Goal: Task Accomplishment & Management: Manage account settings

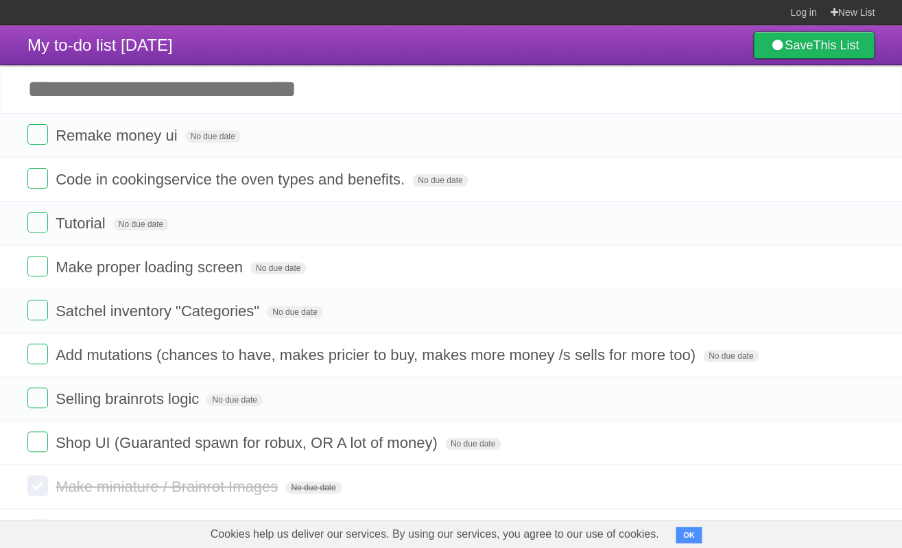
click at [380, 81] on input "Add another task" at bounding box center [451, 89] width 902 height 48
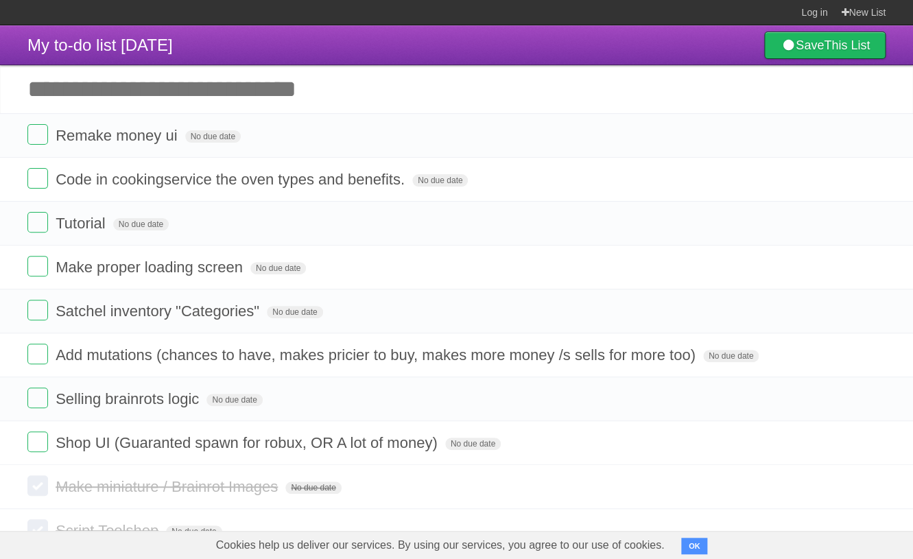
click at [236, 94] on input "Add another task" at bounding box center [456, 89] width 913 height 48
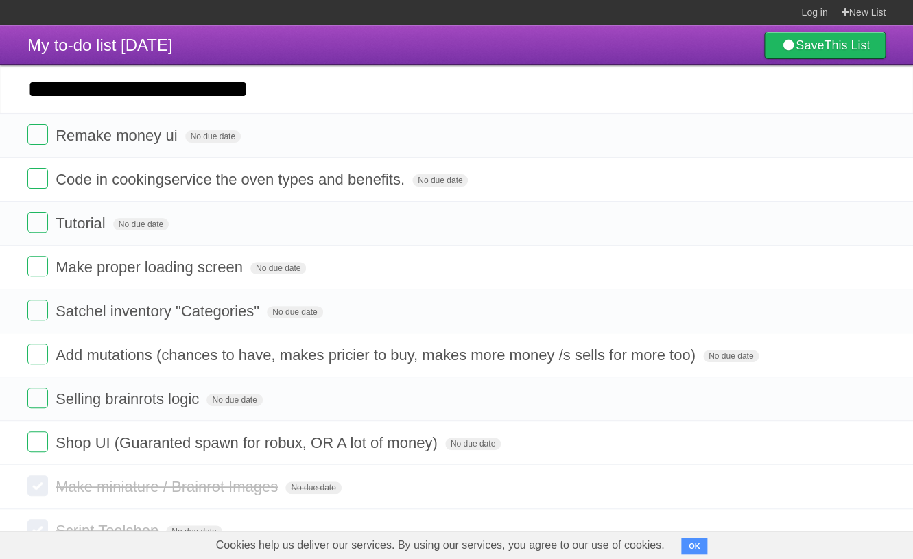
type input "**********"
click input "*********" at bounding box center [0, 0] width 0 height 0
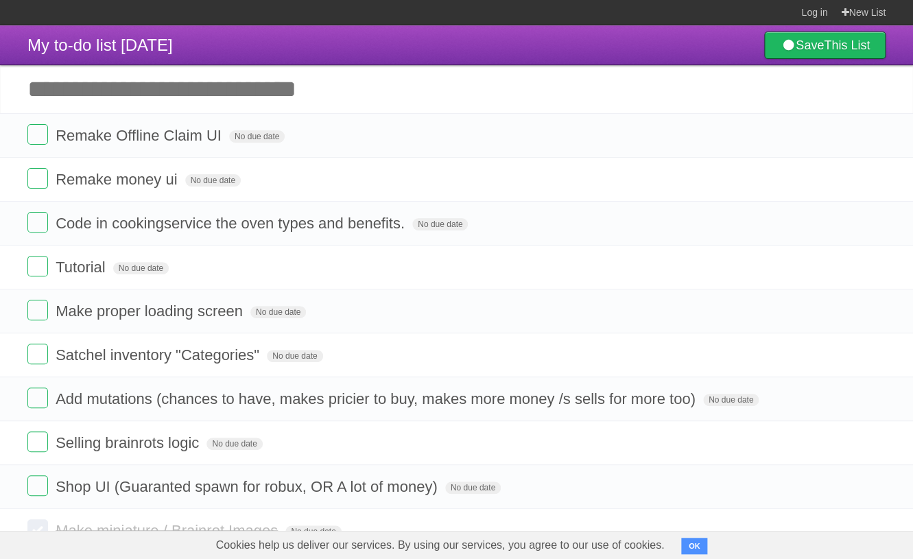
click at [380, 88] on input "Add another task" at bounding box center [456, 89] width 913 height 48
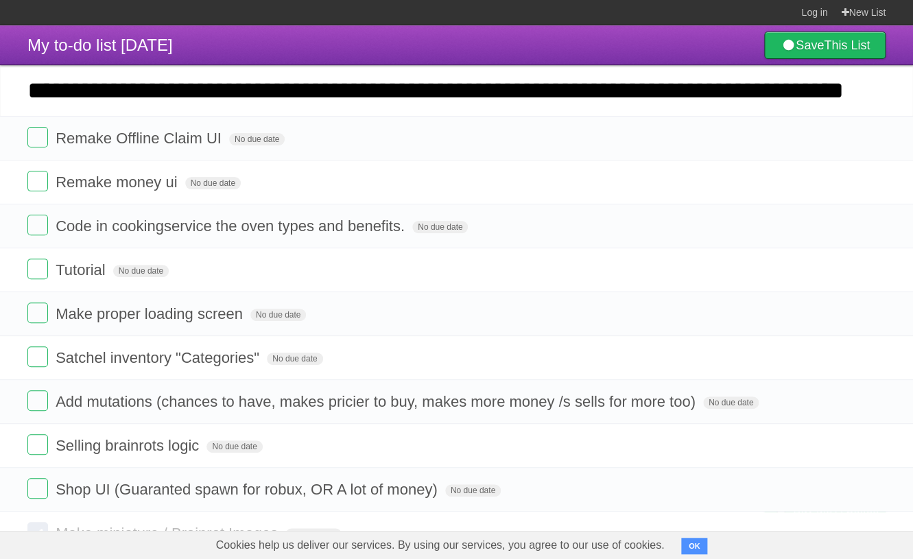
scroll to position [0, 14]
type input "**********"
click input "*********" at bounding box center [0, 0] width 0 height 0
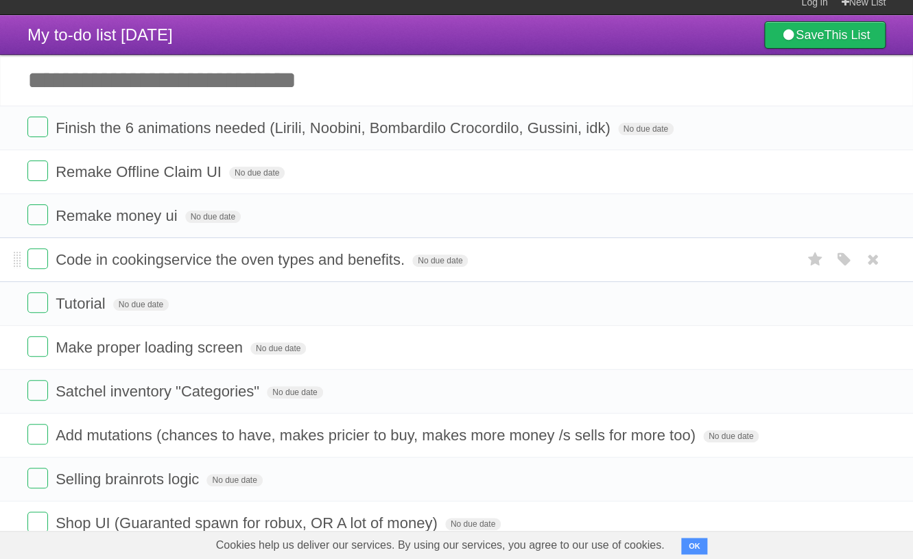
scroll to position [11, 0]
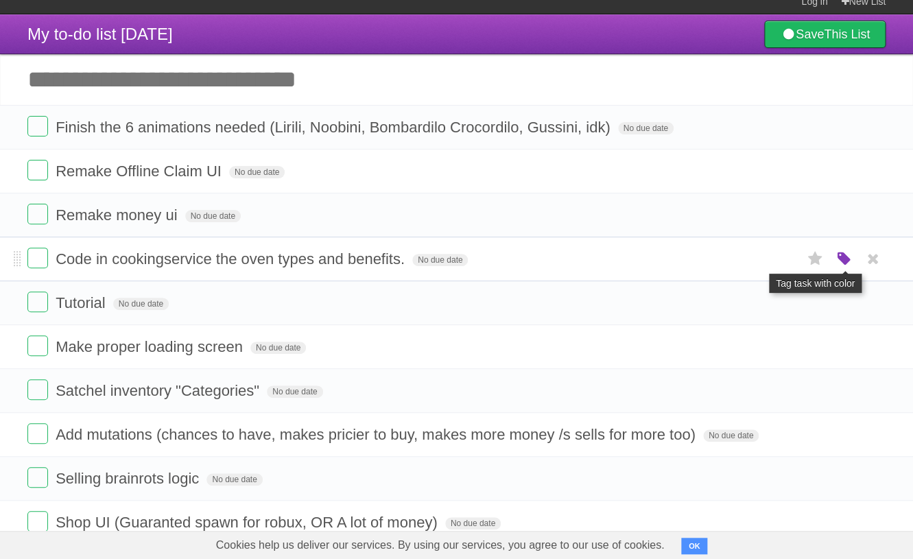
click at [836, 260] on icon "button" at bounding box center [843, 259] width 19 height 18
click at [783, 260] on label "Orange" at bounding box center [784, 258] width 15 height 15
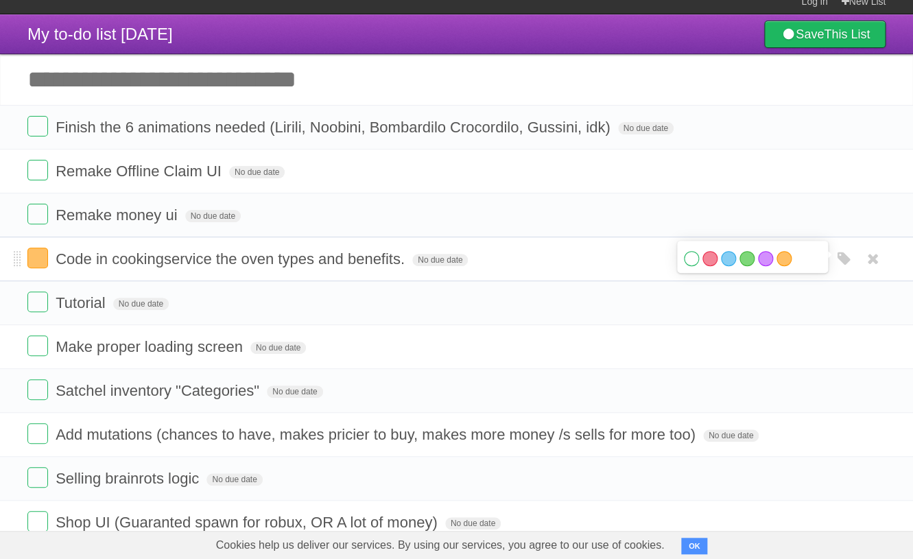
click at [563, 261] on form "Code in cookingservice the oven types and benefits. No due date White Red Blue …" at bounding box center [456, 259] width 859 height 23
click at [845, 304] on icon "button" at bounding box center [843, 303] width 19 height 18
click at [784, 305] on label "Orange" at bounding box center [784, 302] width 15 height 15
click at [597, 307] on form "Tutorial No due date White Red Blue Green Purple Orange" at bounding box center [456, 303] width 859 height 23
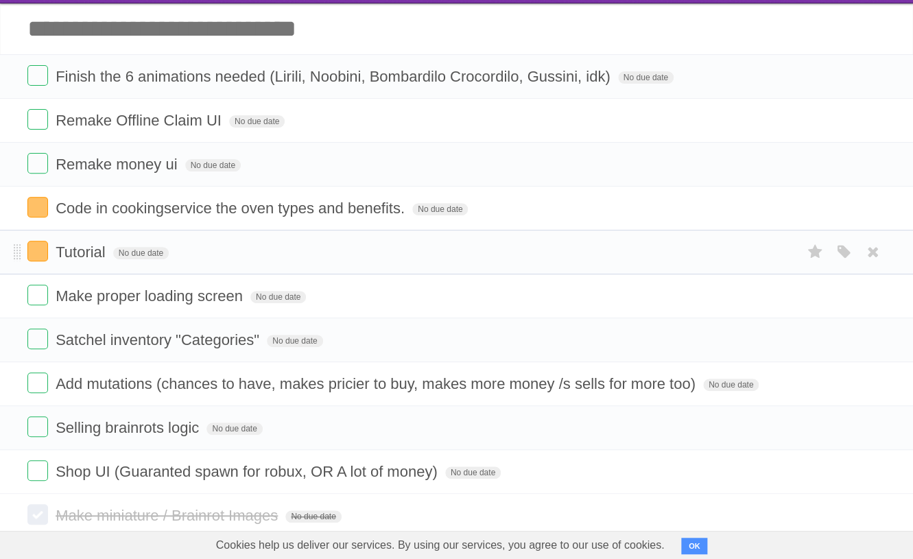
scroll to position [66, 0]
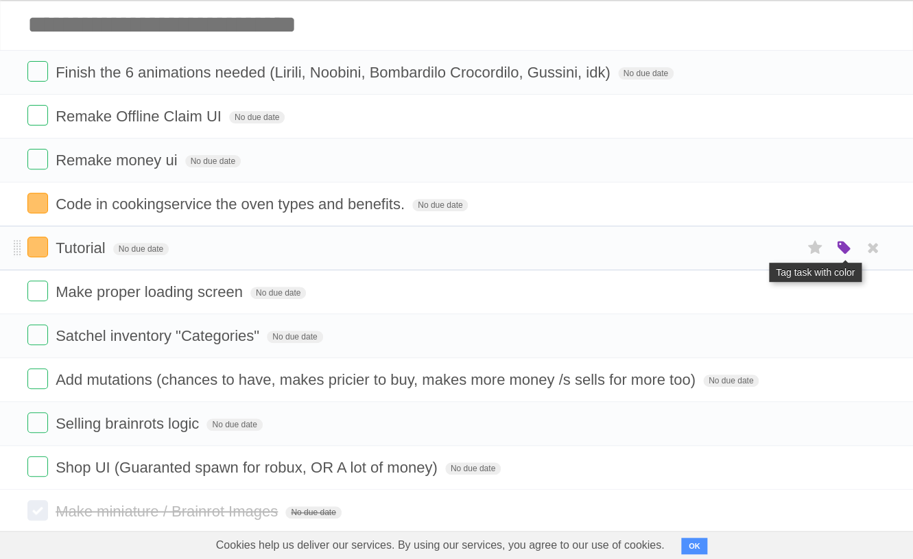
click at [846, 251] on icon "button" at bounding box center [843, 249] width 19 height 18
click at [710, 253] on label "Red" at bounding box center [710, 247] width 15 height 15
click at [557, 259] on form "Tutorial No due date White Red Blue Green Purple Orange" at bounding box center [456, 248] width 859 height 23
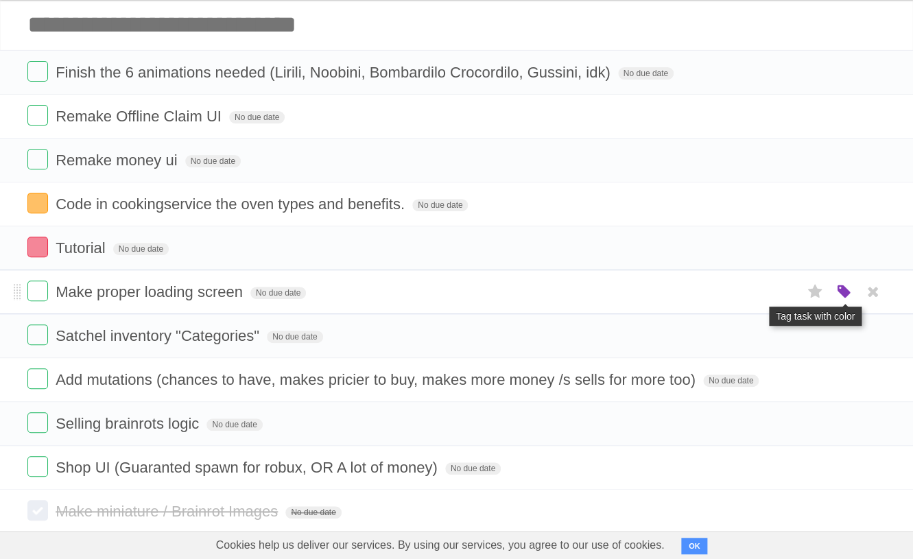
click at [852, 290] on icon "button" at bounding box center [843, 292] width 19 height 18
click at [400, 257] on form "Tutorial No due date White Red Blue Green Purple Orange" at bounding box center [456, 248] width 859 height 23
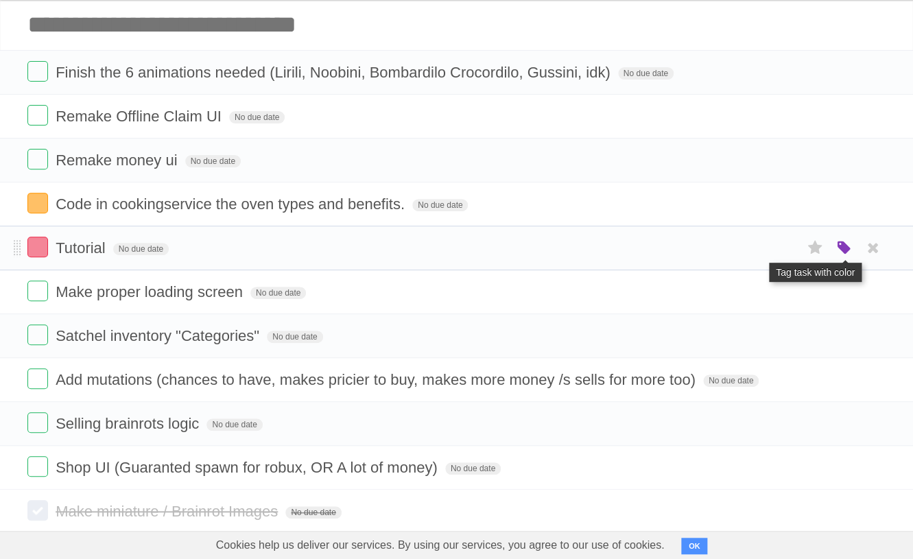
click at [840, 255] on icon "button" at bounding box center [843, 249] width 19 height 18
click at [745, 251] on label "Green" at bounding box center [747, 247] width 15 height 15
click at [720, 252] on div "White Red Blue Green Purple Orange" at bounding box center [752, 249] width 137 height 19
click at [728, 253] on label "Blue" at bounding box center [728, 247] width 15 height 15
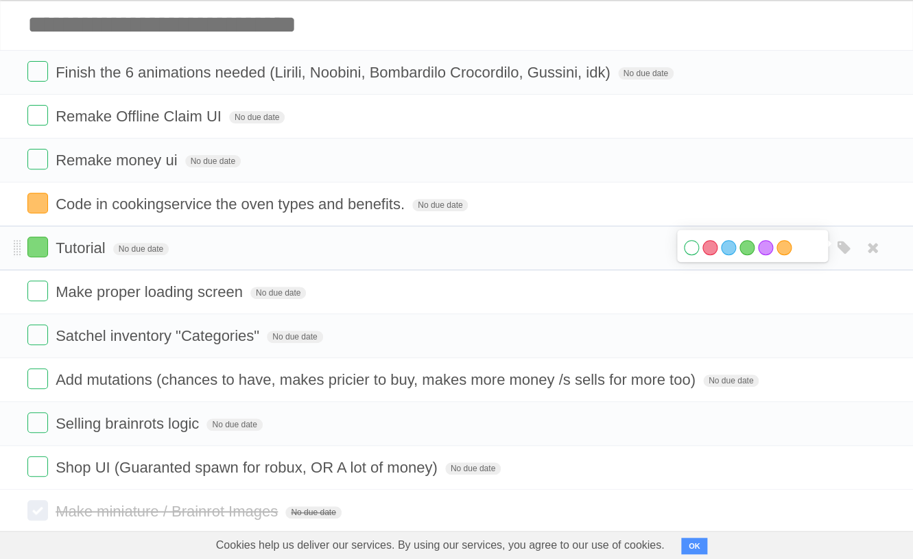
click at [566, 257] on form "Tutorial No due date White Red Blue Green Purple Orange" at bounding box center [456, 248] width 859 height 23
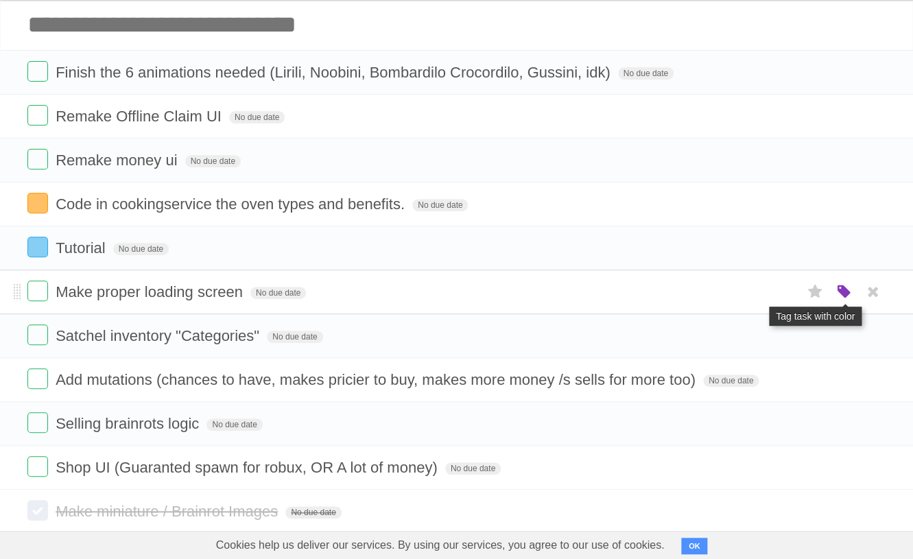
click at [843, 290] on icon "button" at bounding box center [843, 292] width 19 height 18
click at [732, 296] on label "Blue" at bounding box center [728, 291] width 15 height 15
click at [589, 292] on form "Make proper loading screen No due date White Red Blue Green Purple Orange" at bounding box center [456, 292] width 859 height 23
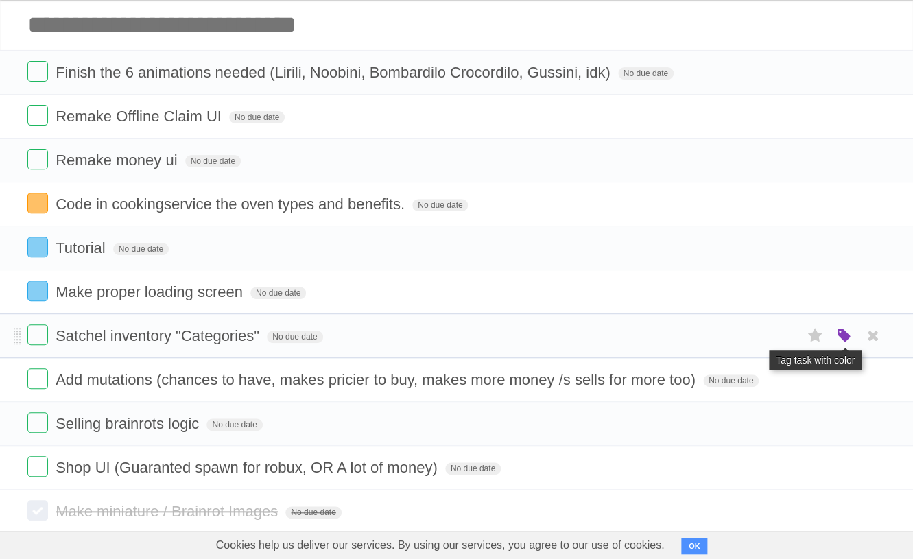
click at [845, 344] on icon "button" at bounding box center [843, 336] width 19 height 18
click at [782, 342] on label "Orange" at bounding box center [784, 335] width 15 height 15
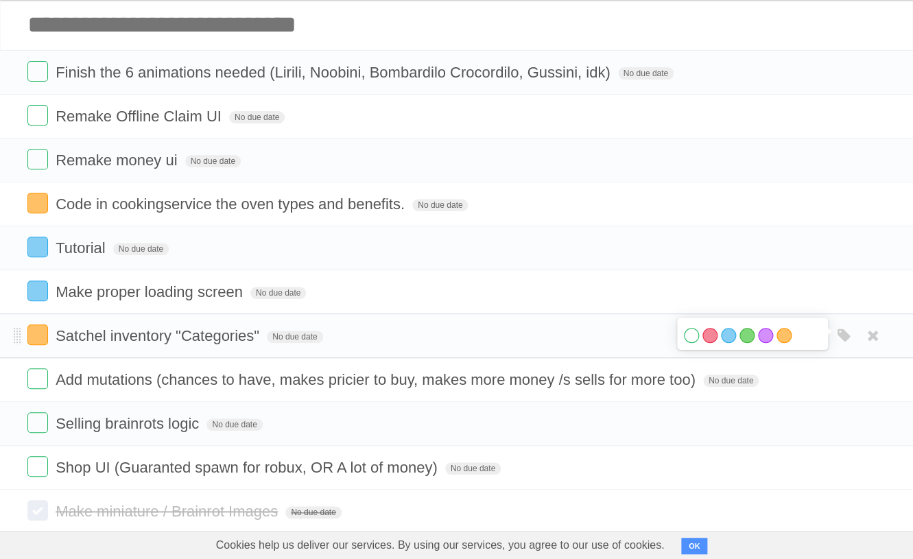
click at [585, 338] on form "Satchel inventory "Categories" No due date White Red Blue Green Purple Orange" at bounding box center [456, 336] width 859 height 23
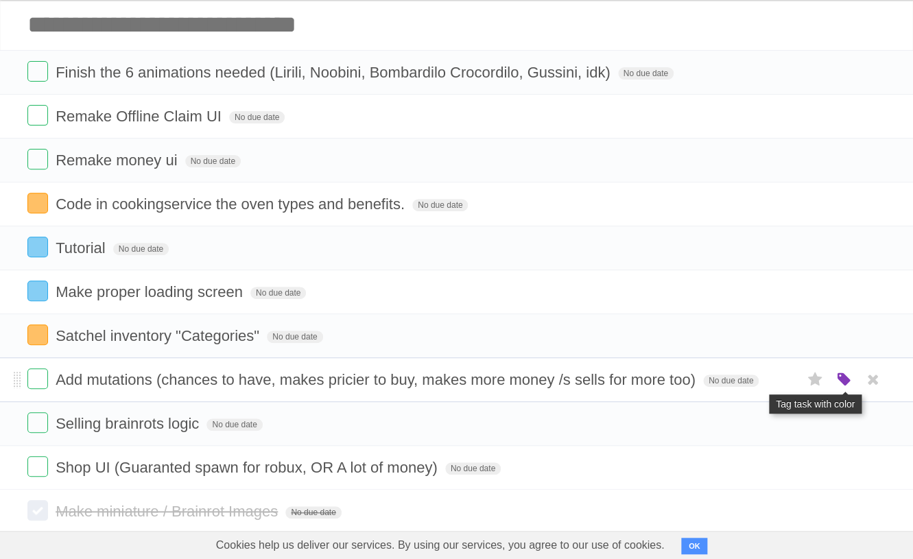
click at [850, 386] on icon "button" at bounding box center [843, 380] width 19 height 18
click at [751, 383] on label "Green" at bounding box center [747, 379] width 15 height 15
click at [708, 383] on label "Red" at bounding box center [710, 379] width 15 height 15
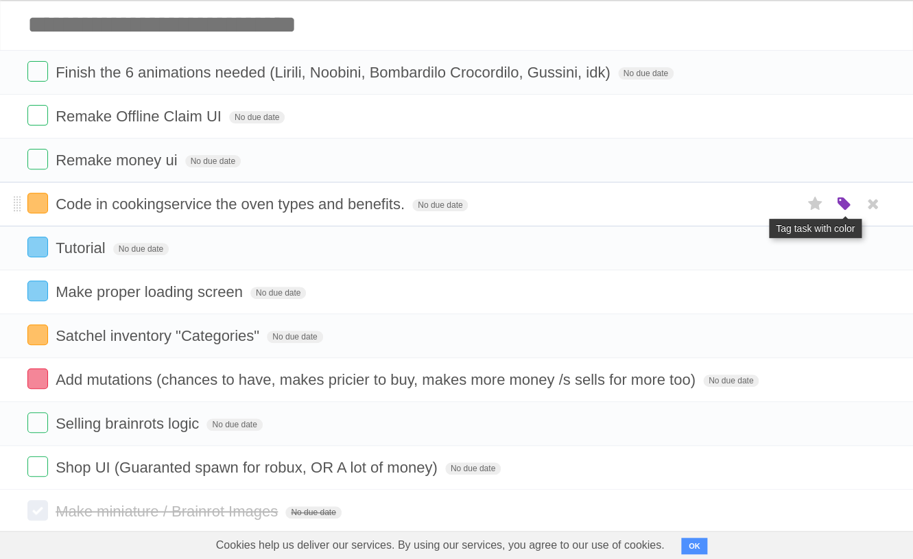
click at [837, 207] on icon "button" at bounding box center [843, 205] width 19 height 18
click at [711, 206] on label "Red" at bounding box center [710, 203] width 15 height 15
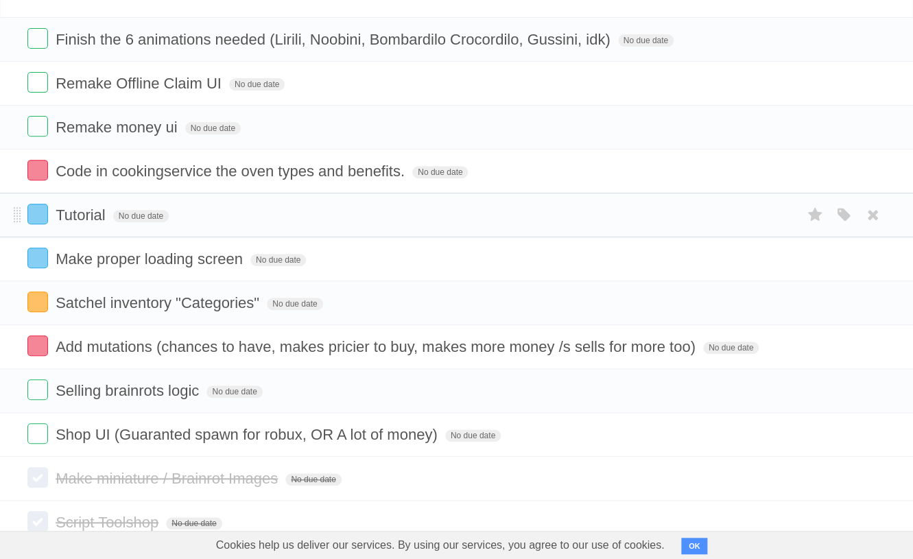
click at [618, 206] on li "Tutorial No due date White Red Blue Green Purple Orange" at bounding box center [456, 215] width 913 height 45
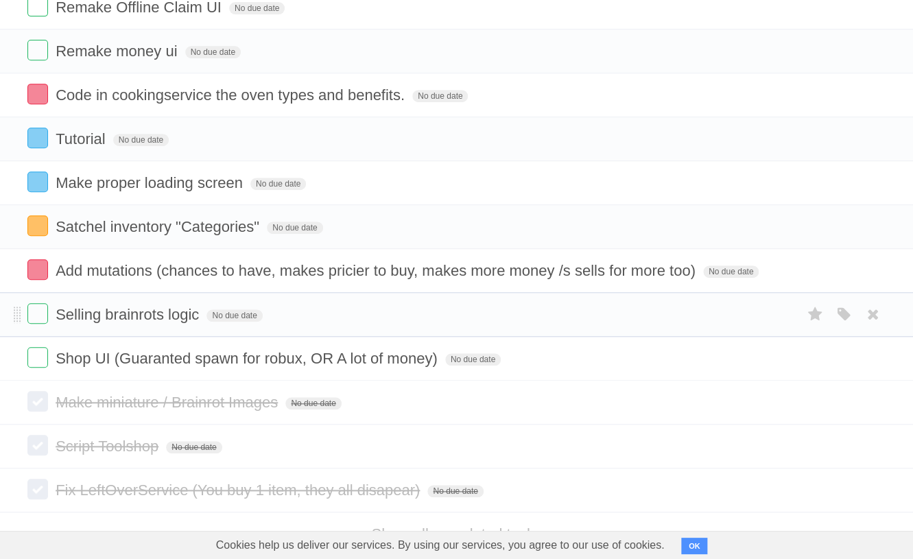
scroll to position [176, 0]
click at [843, 323] on icon "button" at bounding box center [843, 314] width 19 height 18
click at [708, 319] on label "Red" at bounding box center [710, 313] width 15 height 15
click at [574, 322] on form "Selling brainrots logic No due date White Red Blue Green Purple Orange" at bounding box center [456, 314] width 859 height 23
click at [845, 365] on icon "button" at bounding box center [843, 358] width 19 height 18
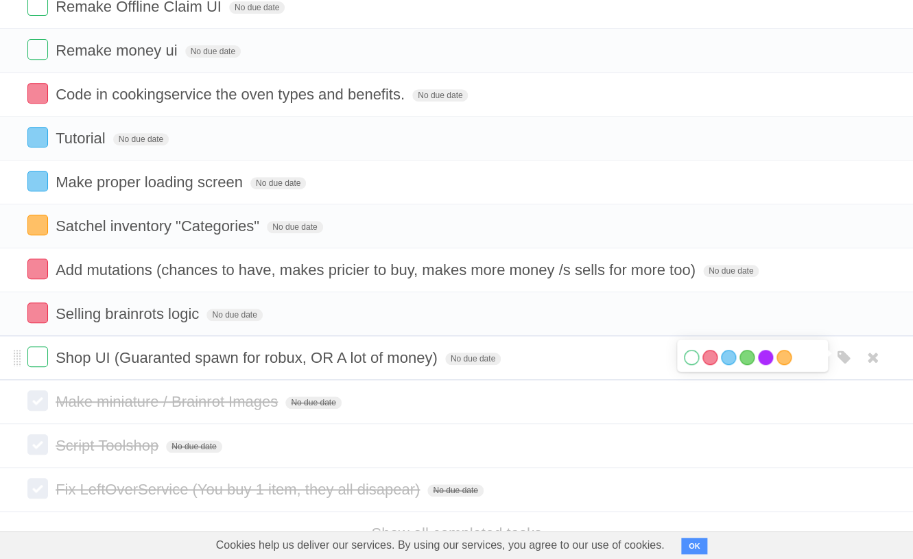
click at [760, 364] on label "Purple" at bounding box center [765, 357] width 15 height 15
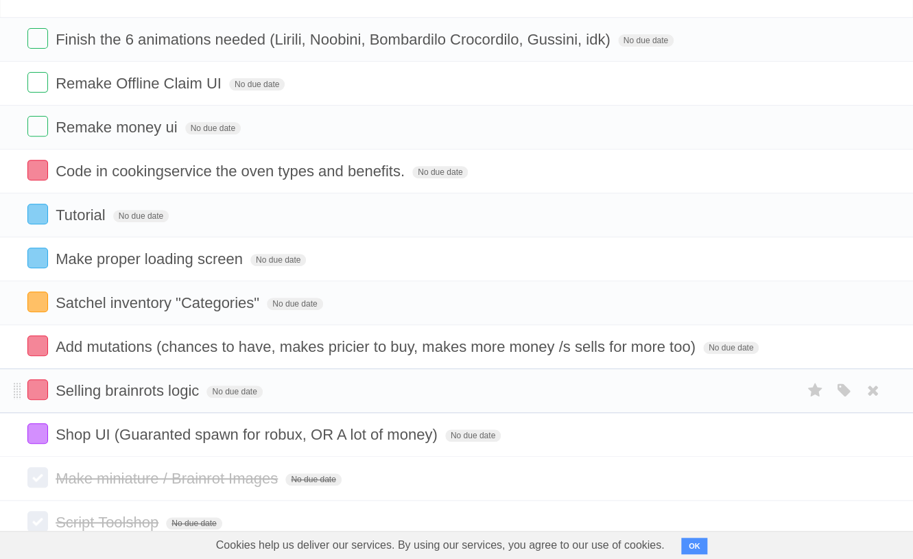
scroll to position [33, 0]
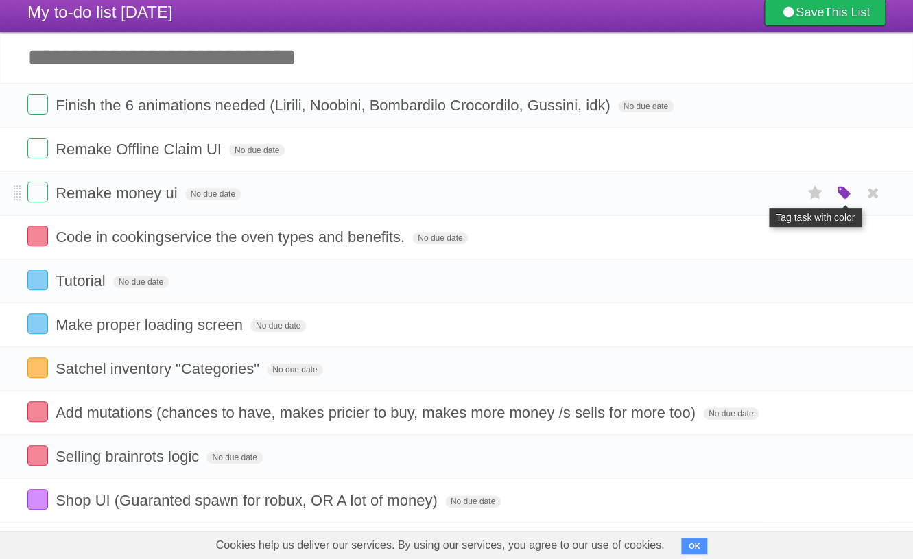
click at [843, 195] on icon "button" at bounding box center [843, 194] width 19 height 18
click at [733, 197] on label "Blue" at bounding box center [728, 192] width 15 height 15
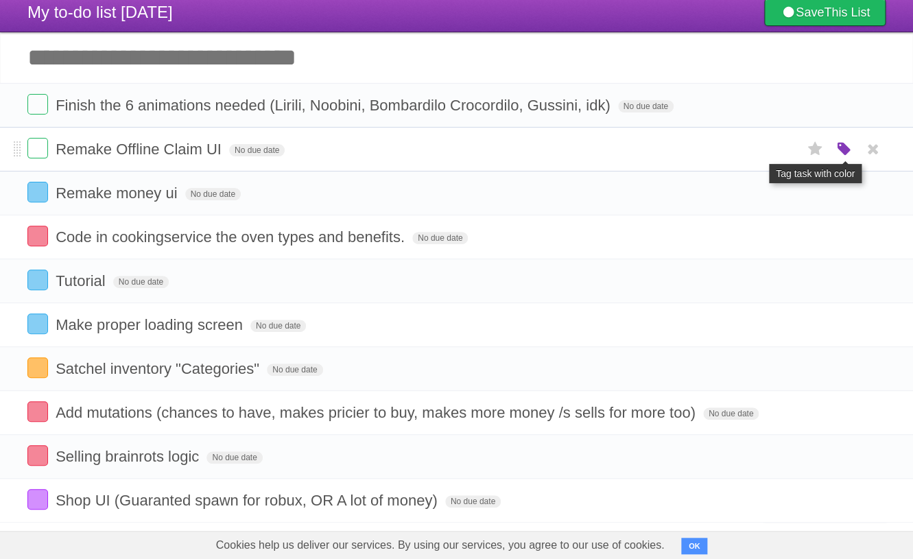
click at [848, 148] on icon "button" at bounding box center [843, 150] width 19 height 18
click at [733, 152] on label "Blue" at bounding box center [728, 148] width 15 height 15
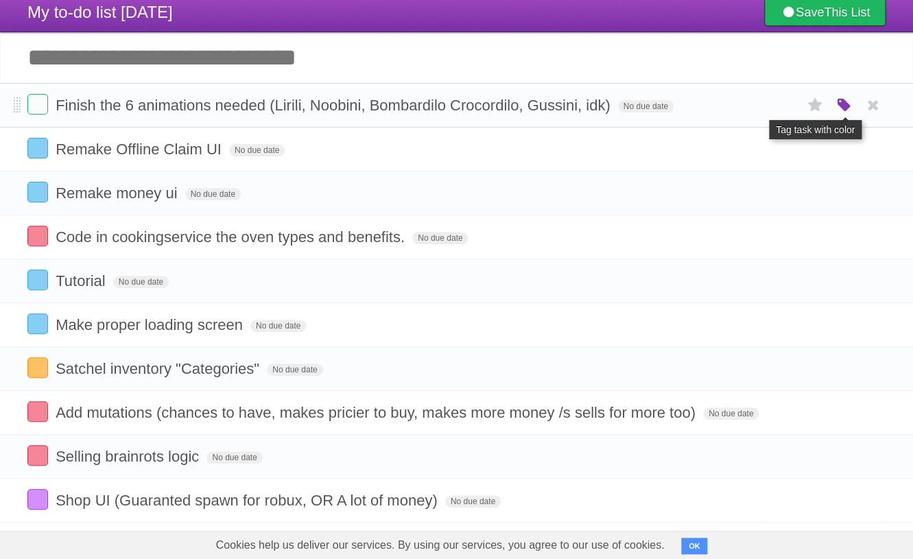
click at [845, 107] on icon "button" at bounding box center [843, 106] width 19 height 18
click at [727, 110] on label "Blue" at bounding box center [728, 104] width 15 height 15
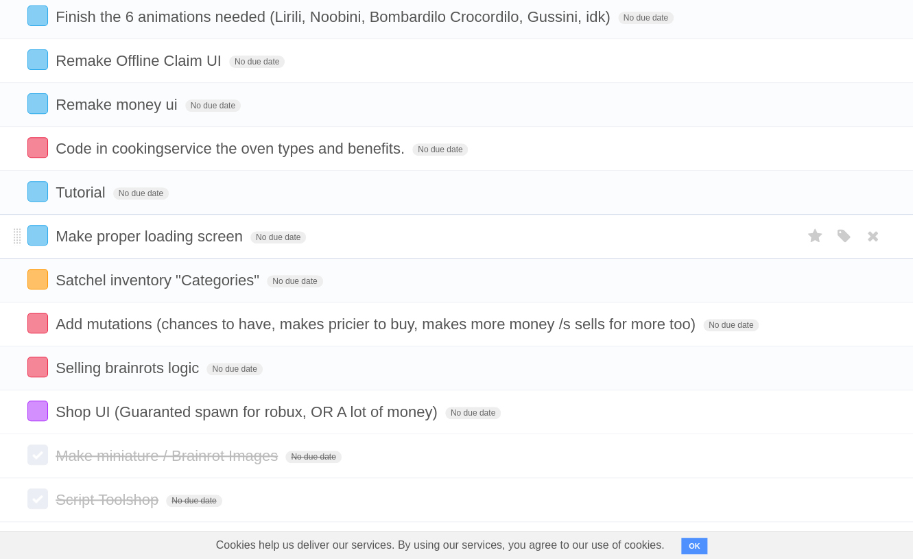
scroll to position [121, 0]
